Goal: Transaction & Acquisition: Purchase product/service

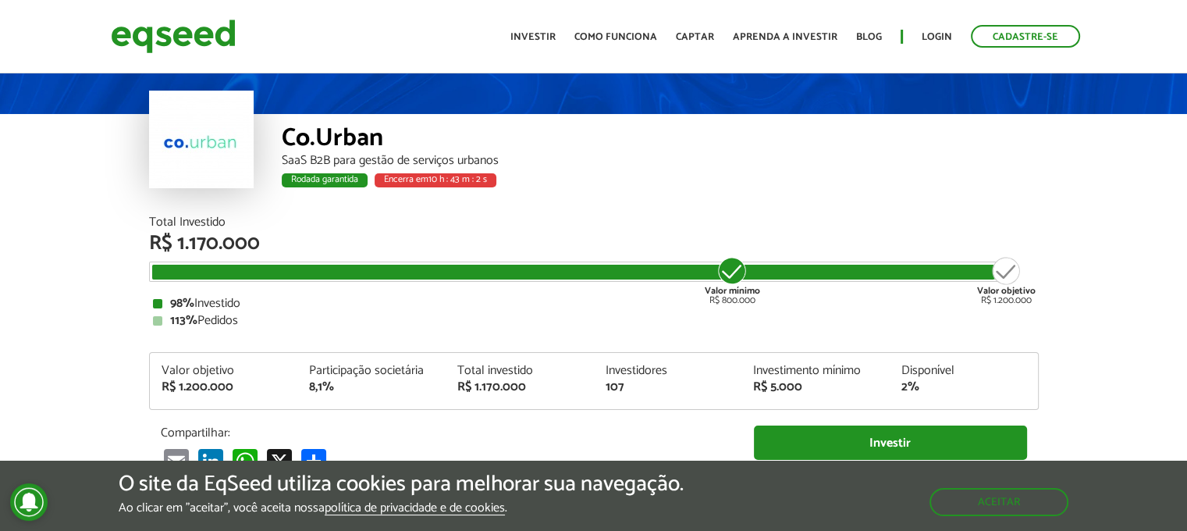
scroll to position [78, 0]
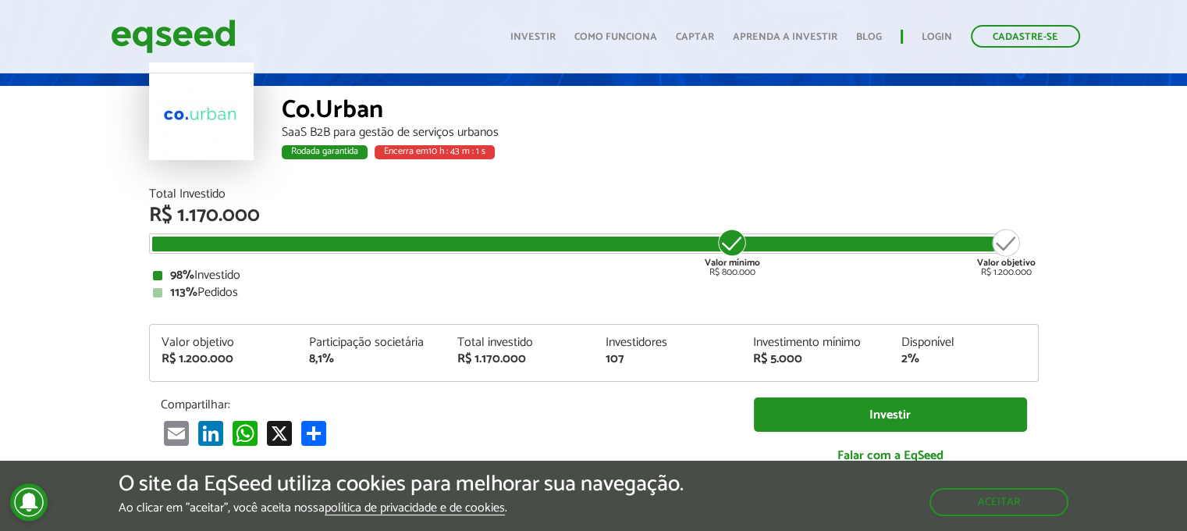
click at [70, 252] on article "Co.Urban SaaS B2B para gestão de serviços urbanos Rodada garantida Encerra em 1…" at bounding box center [593, 510] width 1187 height 1036
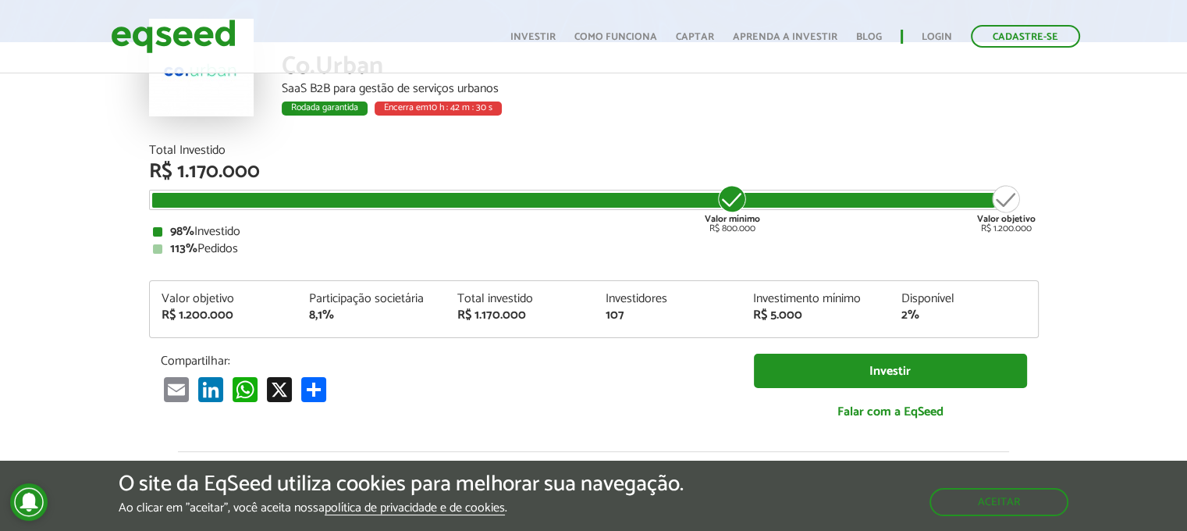
scroll to position [156, 0]
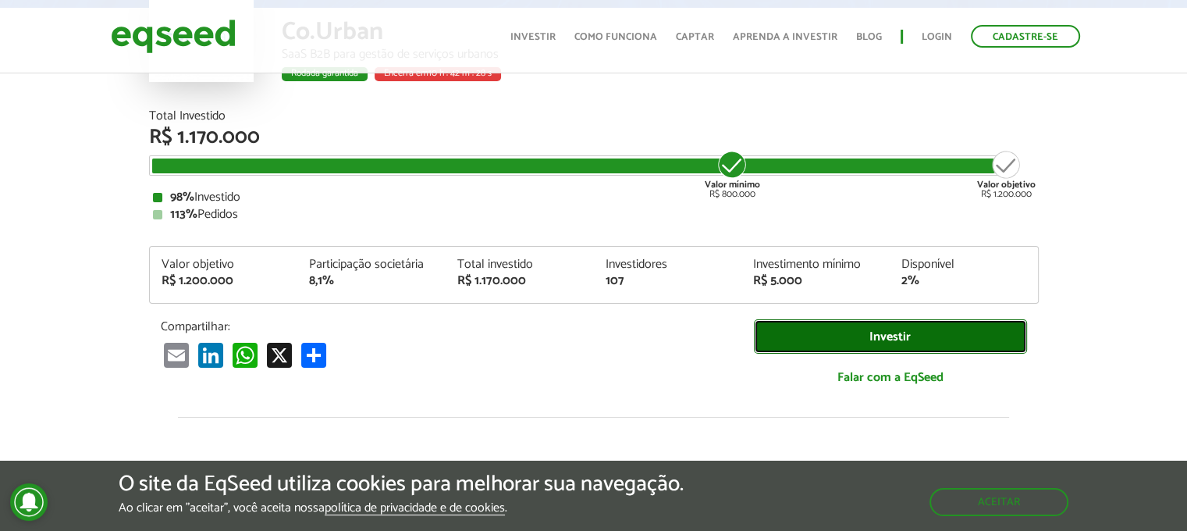
click at [883, 333] on link "Investir" at bounding box center [890, 336] width 273 height 35
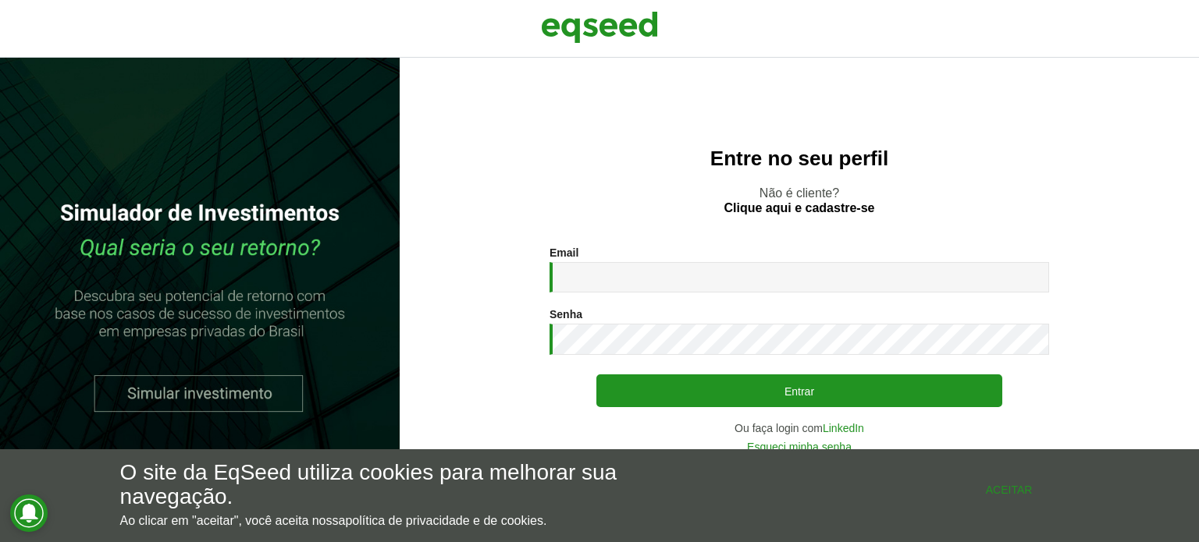
drag, startPoint x: 992, startPoint y: 493, endPoint x: 910, endPoint y: 483, distance: 82.5
click at [992, 493] on button "Aceitar" at bounding box center [1009, 489] width 140 height 25
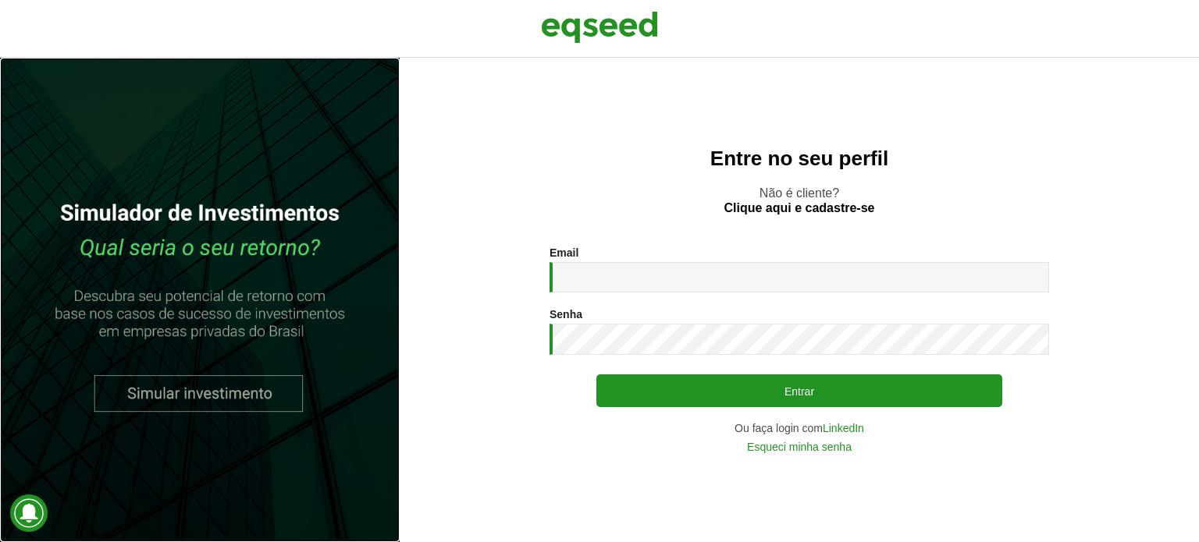
click at [222, 389] on link at bounding box center [200, 300] width 400 height 485
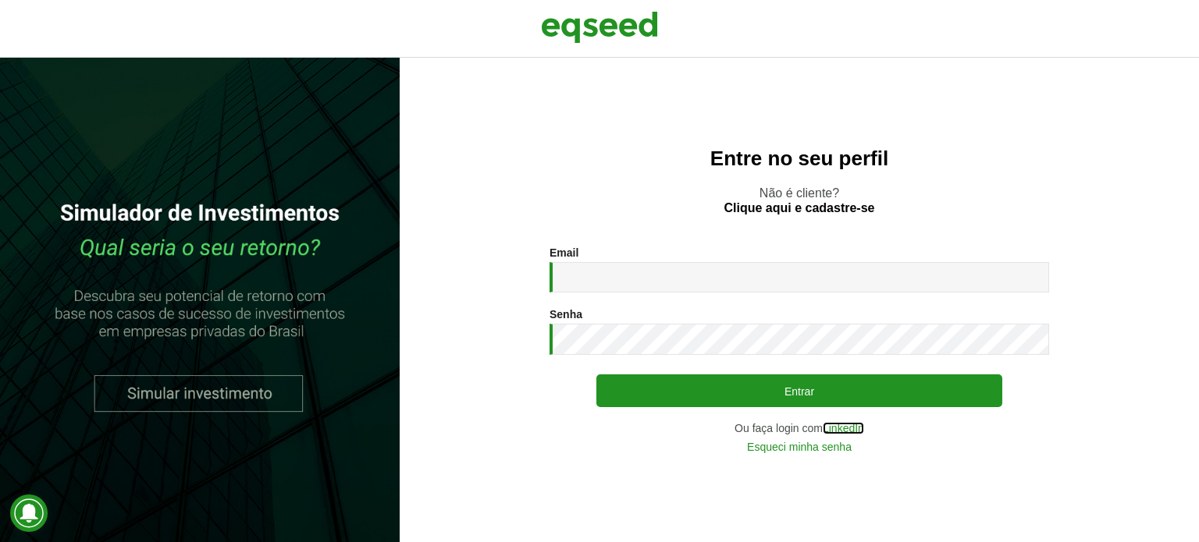
click at [848, 429] on link "LinkedIn" at bounding box center [843, 428] width 41 height 11
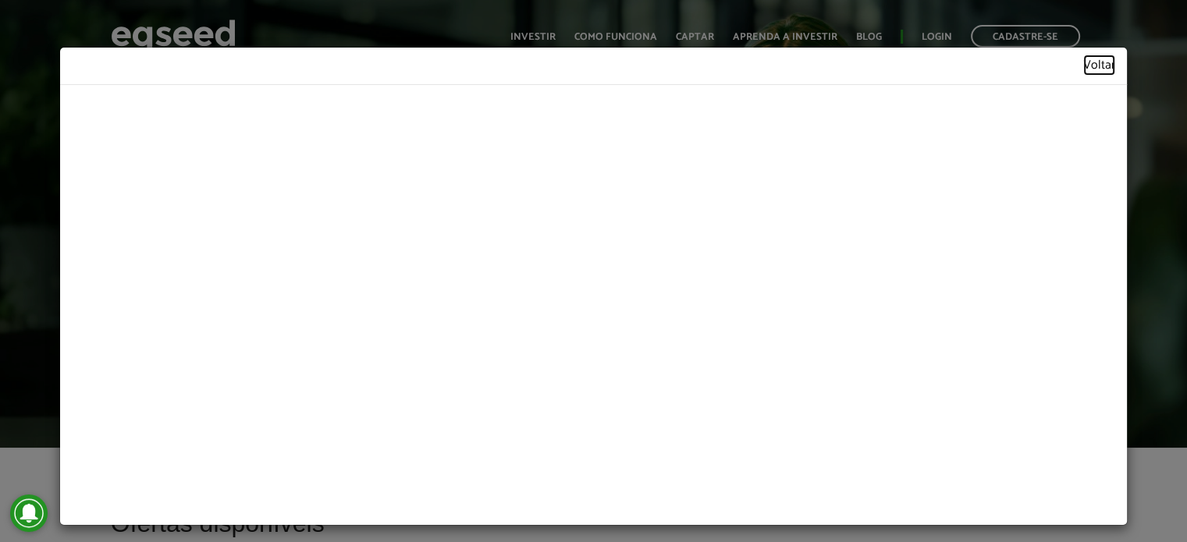
click at [1090, 61] on link "Voltar" at bounding box center [1099, 65] width 32 height 13
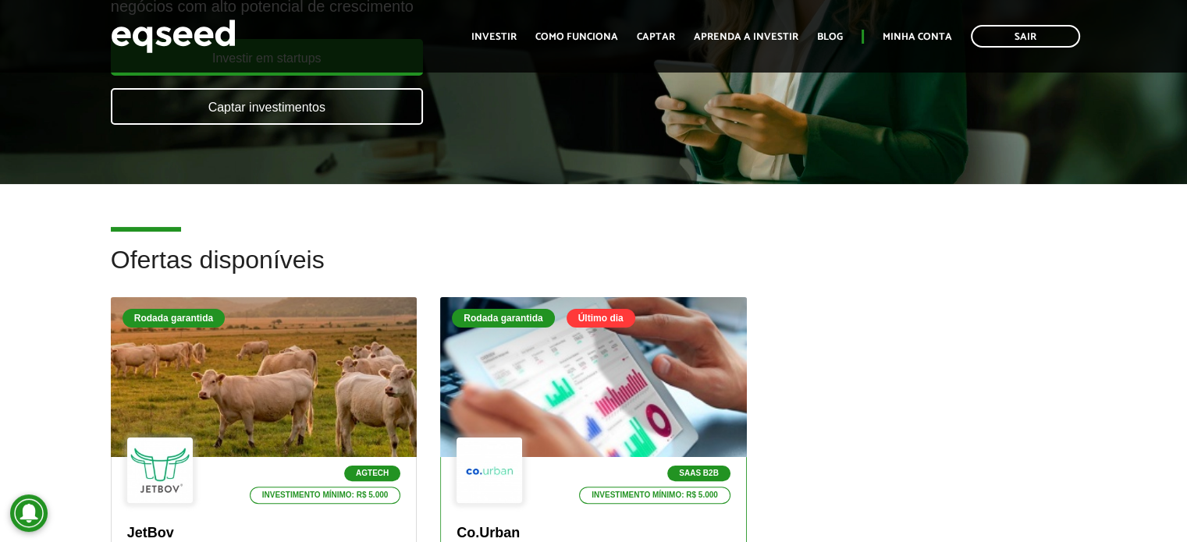
scroll to position [468, 0]
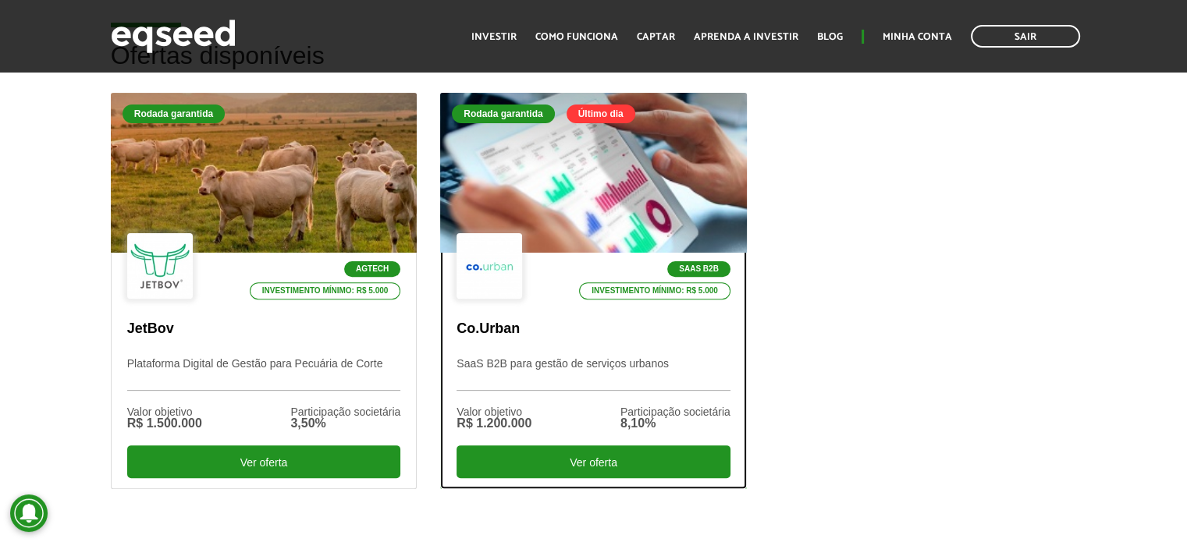
click at [607, 335] on p "Co.Urban" at bounding box center [594, 329] width 274 height 17
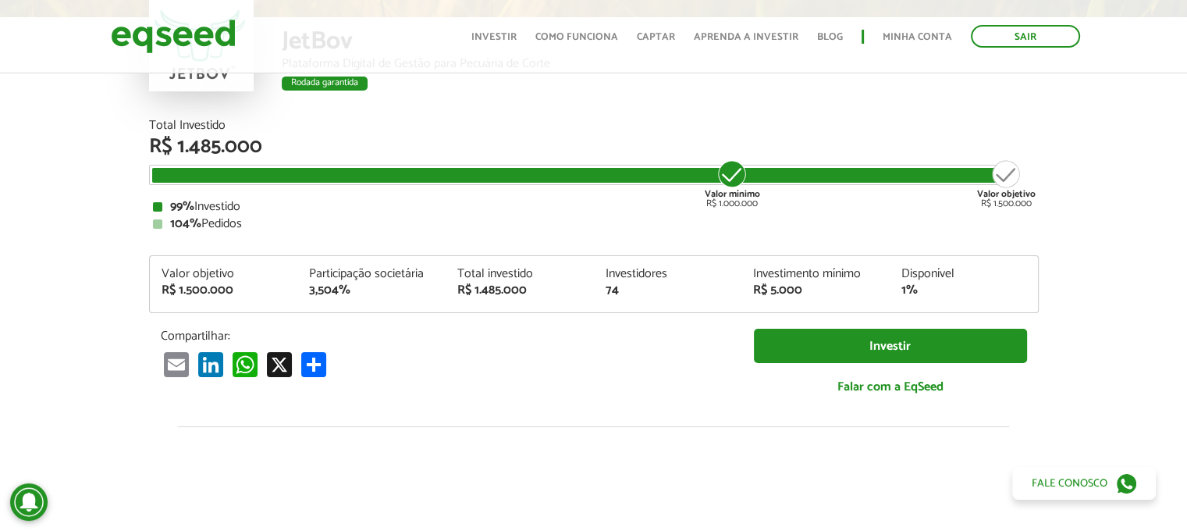
scroll to position [156, 0]
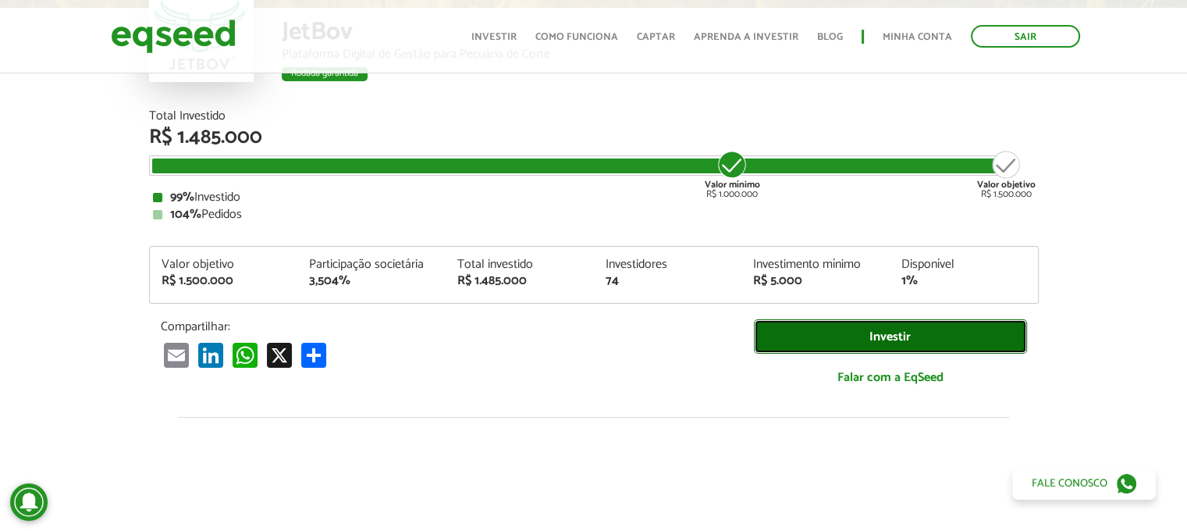
click at [863, 333] on link "Investir" at bounding box center [890, 336] width 273 height 35
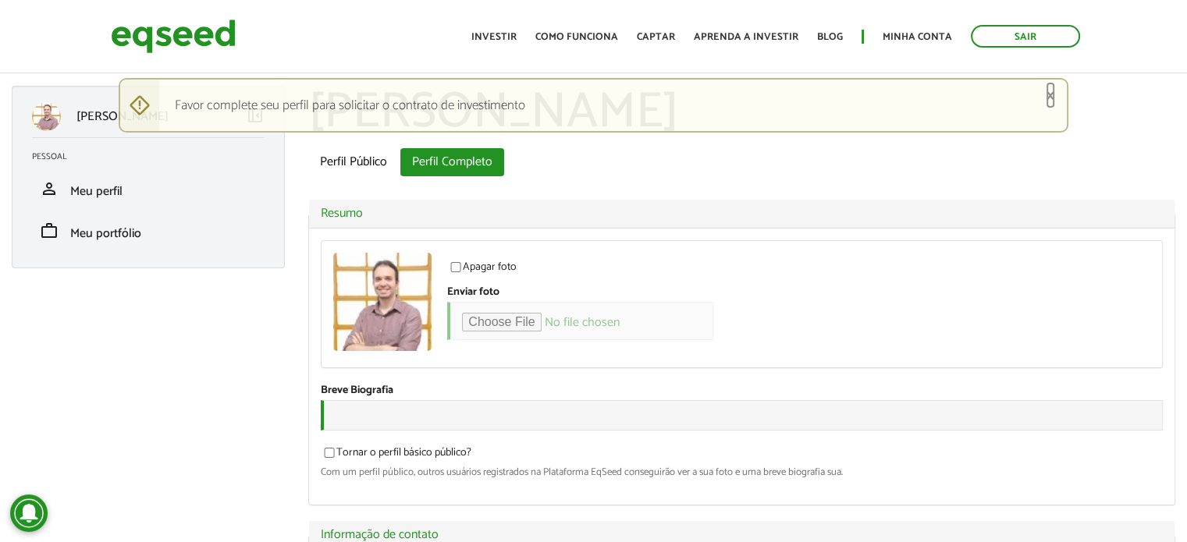
click at [1049, 94] on link "×" at bounding box center [1050, 95] width 9 height 16
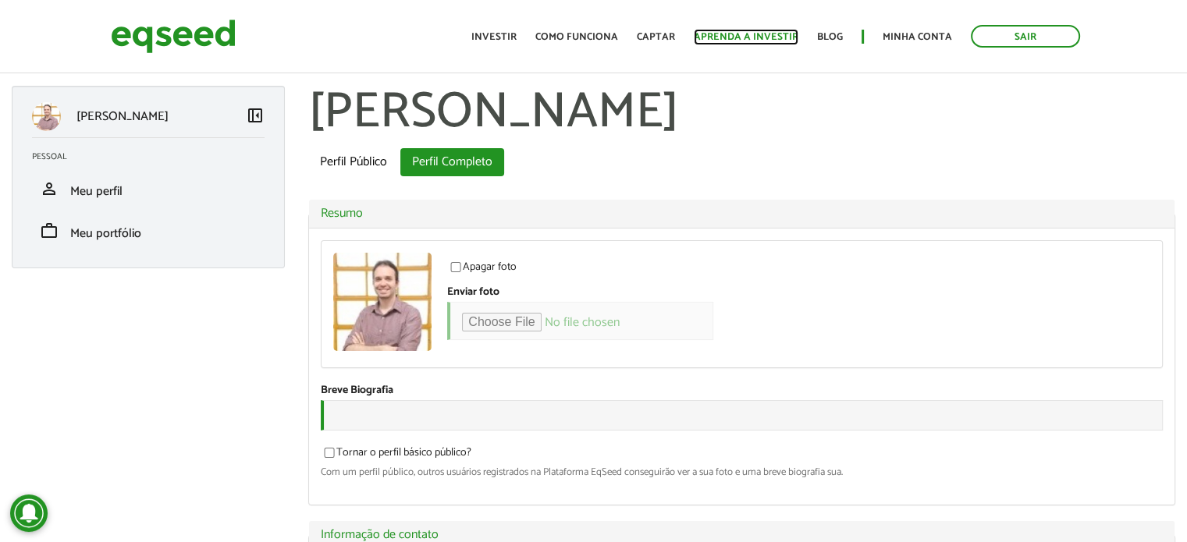
click at [743, 33] on link "Aprenda a investir" at bounding box center [746, 37] width 105 height 10
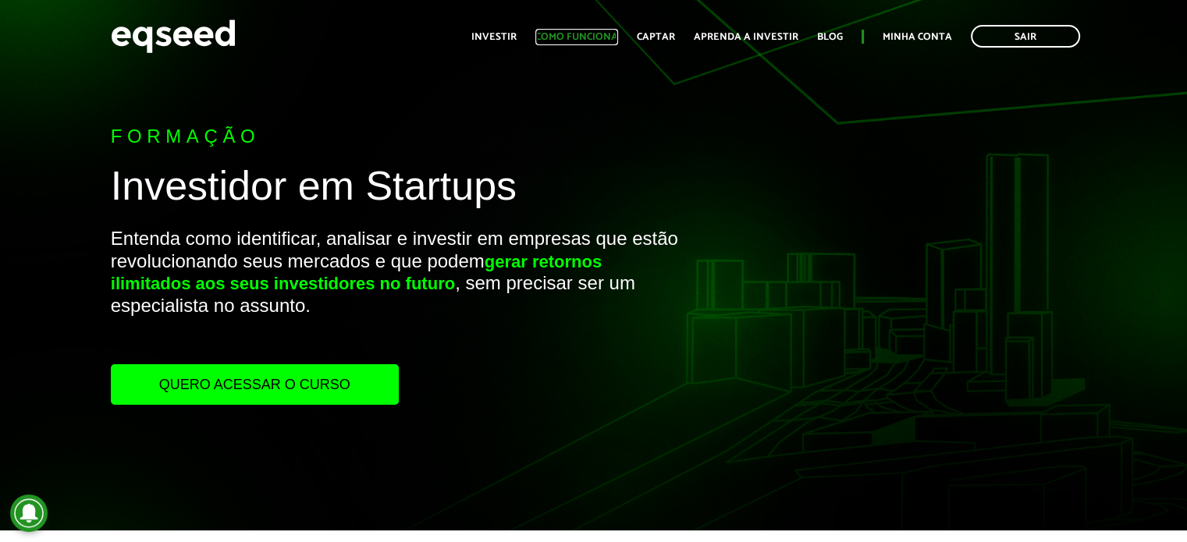
click at [578, 33] on link "Como funciona" at bounding box center [576, 37] width 83 height 10
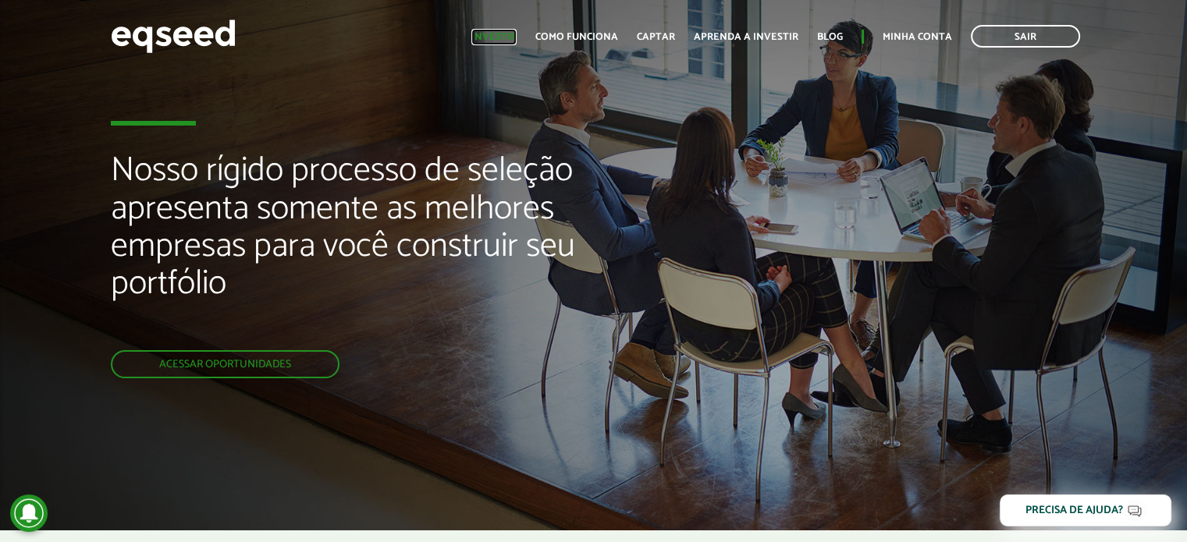
click at [499, 37] on link "Investir" at bounding box center [493, 37] width 45 height 10
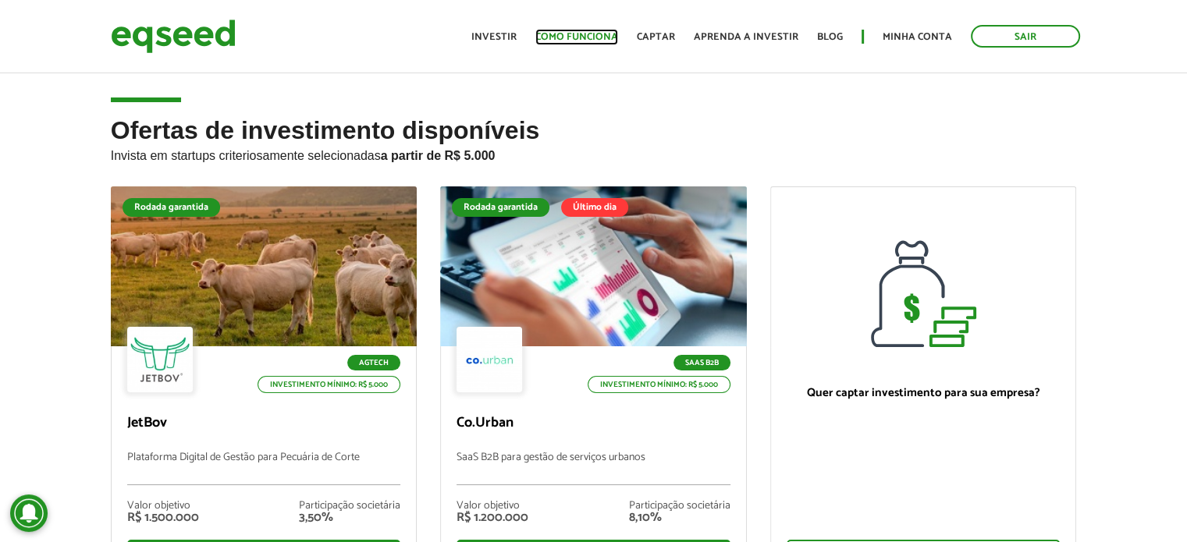
click at [593, 42] on link "Como funciona" at bounding box center [576, 37] width 83 height 10
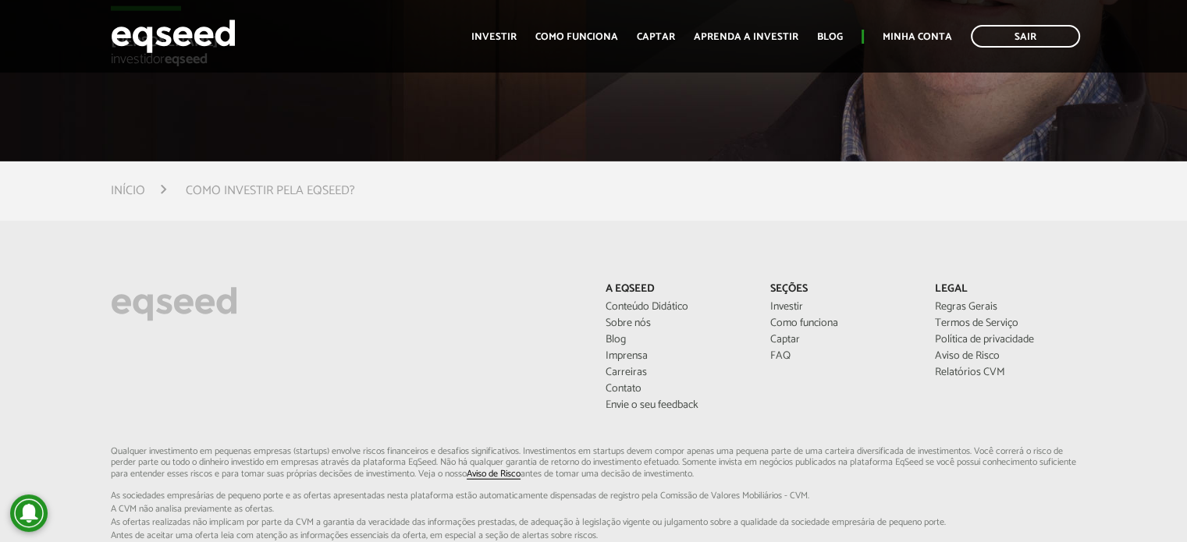
scroll to position [3609, 0]
